Goal: Task Accomplishment & Management: Use online tool/utility

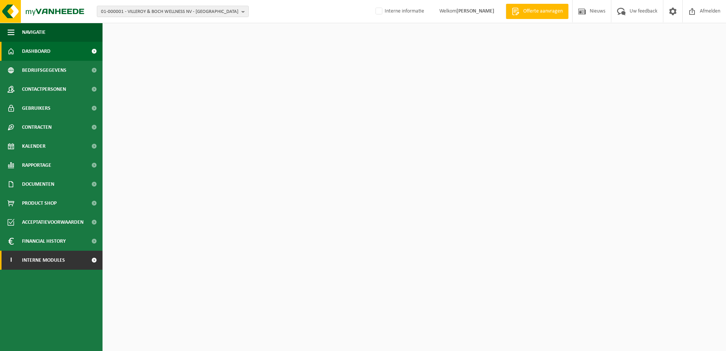
click at [55, 260] on span "Interne modules" at bounding box center [43, 259] width 43 height 19
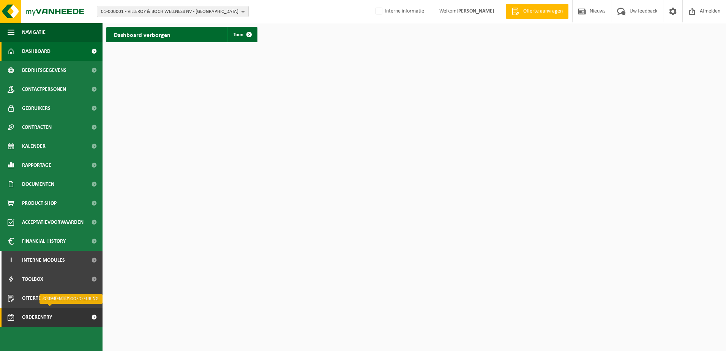
click at [41, 317] on span "Orderentry Goedkeuring" at bounding box center [54, 316] width 64 height 19
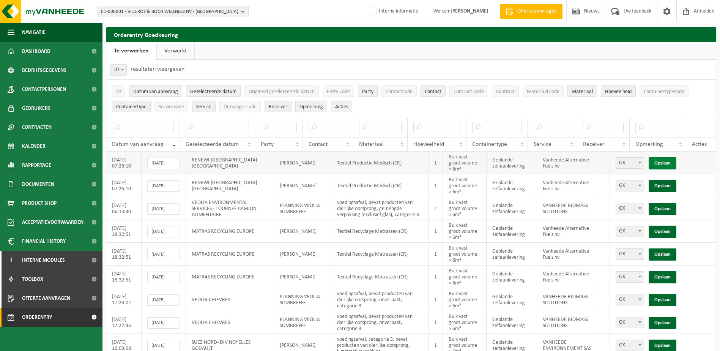
click at [666, 162] on link "Opslaan" at bounding box center [662, 163] width 28 height 12
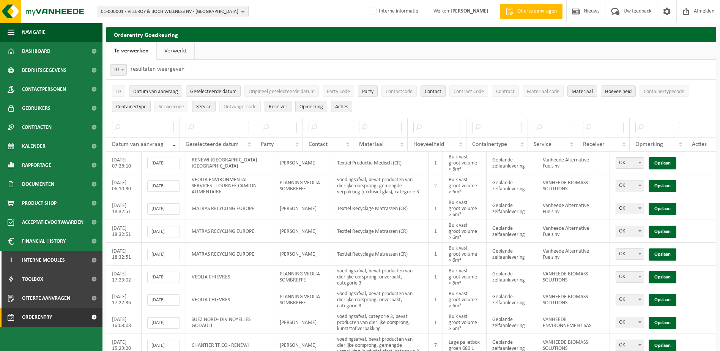
click at [666, 162] on link "Opslaan" at bounding box center [662, 163] width 28 height 12
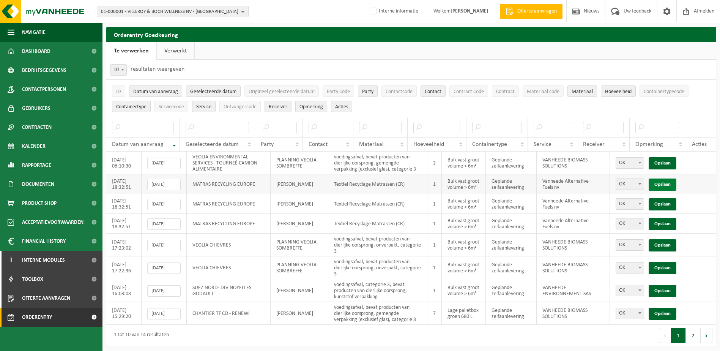
click at [664, 186] on link "Opslaan" at bounding box center [662, 184] width 28 height 12
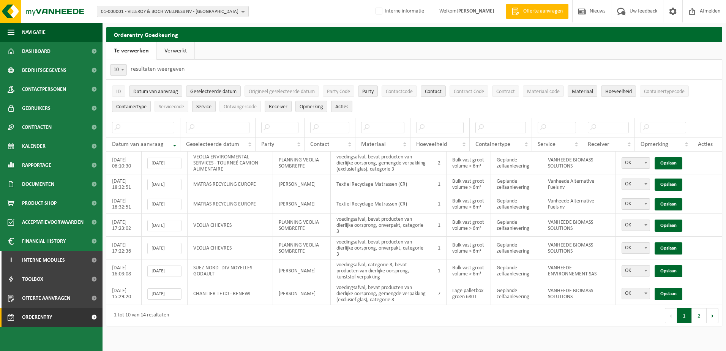
click at [664, 186] on link "Opslaan" at bounding box center [668, 184] width 28 height 12
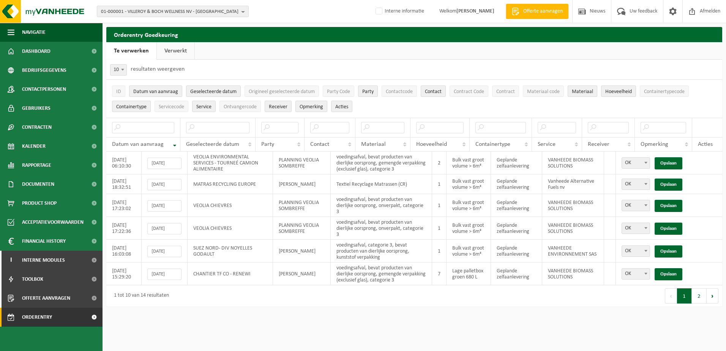
click at [664, 186] on link "Opslaan" at bounding box center [668, 184] width 28 height 12
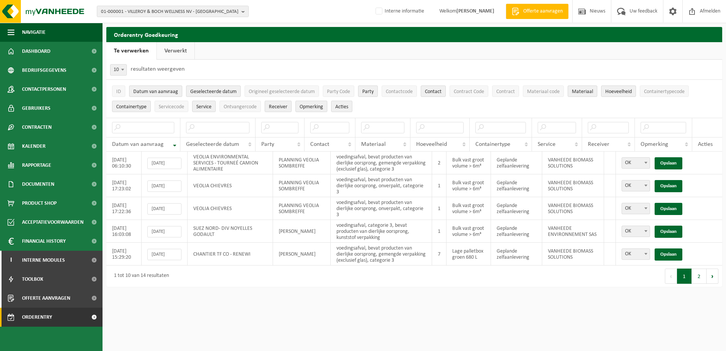
drag, startPoint x: 173, startPoint y: 48, endPoint x: 184, endPoint y: 50, distance: 10.9
click at [173, 48] on link "Verwerkt" at bounding box center [176, 50] width 38 height 17
